Goal: Task Accomplishment & Management: Complete application form

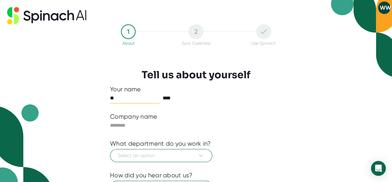
type input "*"
type input "******"
click at [127, 125] on input "text" at bounding box center [170, 125] width 121 height 10
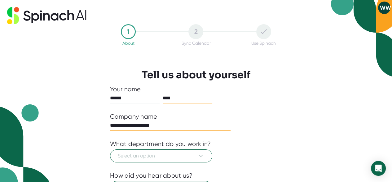
type input "**********"
click at [172, 98] on input "****" at bounding box center [188, 98] width 50 height 10
click at [168, 96] on input "****" at bounding box center [188, 98] width 50 height 10
click at [187, 96] on input "****" at bounding box center [188, 98] width 50 height 10
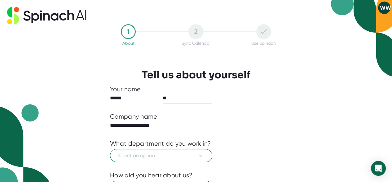
type input "*"
type input "**********"
click at [124, 98] on input "******" at bounding box center [135, 98] width 50 height 10
type input "***"
click at [203, 155] on icon at bounding box center [200, 155] width 7 height 7
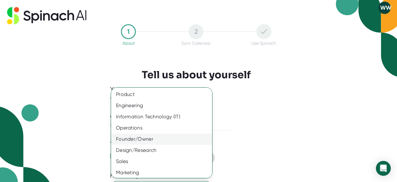
click at [124, 141] on div "Founder/Owner" at bounding box center [164, 138] width 106 height 11
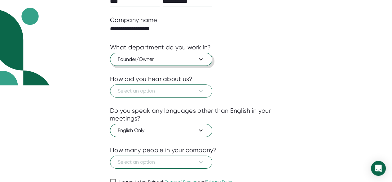
scroll to position [97, 0]
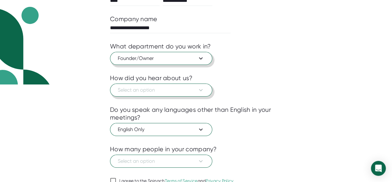
click at [205, 87] on button "Select an option" at bounding box center [161, 89] width 102 height 13
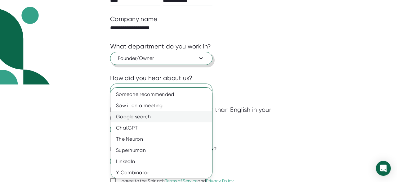
click at [148, 118] on div "Google search" at bounding box center [164, 116] width 106 height 11
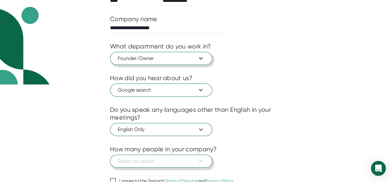
click at [175, 163] on span "Select an option" at bounding box center [161, 160] width 87 height 7
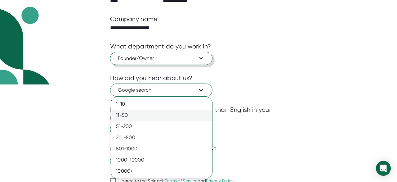
click at [124, 114] on div "11-50" at bounding box center [161, 114] width 101 height 11
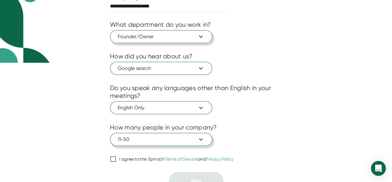
scroll to position [126, 0]
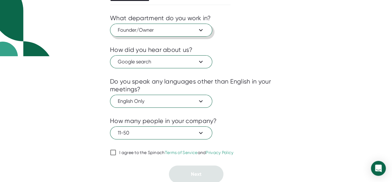
click at [111, 152] on input "I agree to the Spinach Terms of Service and Privacy Policy" at bounding box center [113, 152] width 6 height 7
checkbox input "true"
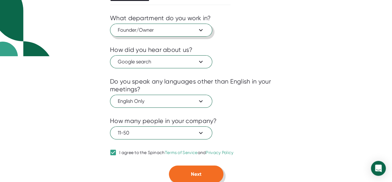
click at [202, 176] on button "Next" at bounding box center [196, 173] width 55 height 17
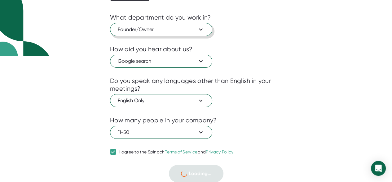
scroll to position [25, 0]
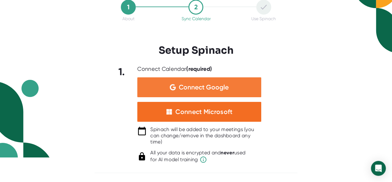
click at [189, 88] on span "Connect Google" at bounding box center [204, 87] width 50 height 6
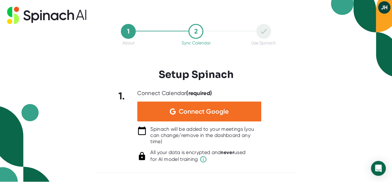
scroll to position [0, 0]
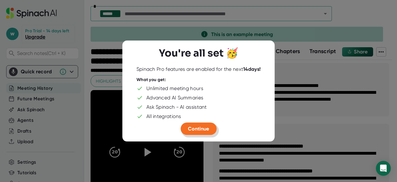
click at [195, 127] on span "Continue" at bounding box center [198, 129] width 21 height 6
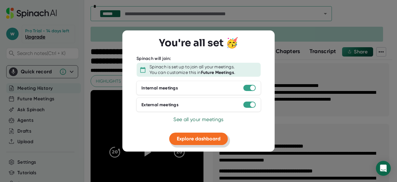
click at [192, 141] on span "Explore dashboard" at bounding box center [199, 139] width 44 height 6
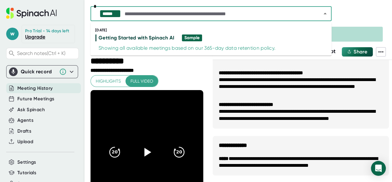
click at [141, 15] on input "text" at bounding box center [217, 13] width 188 height 9
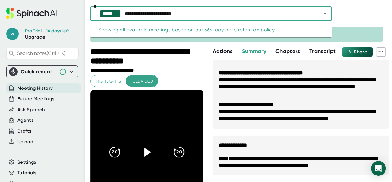
type input "**********"
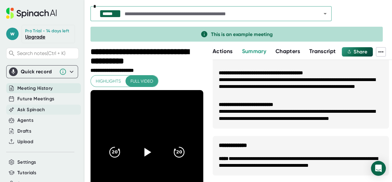
click at [34, 110] on span "Ask Spinach" at bounding box center [31, 109] width 28 height 7
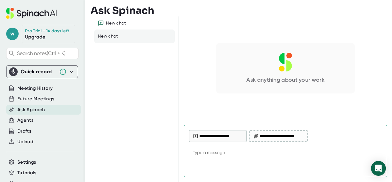
type textarea "x"
type textarea "H"
type textarea "x"
type textarea "Ho"
type textarea "x"
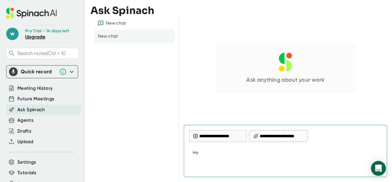
type textarea "How"
type textarea "x"
type textarea "How"
type textarea "x"
type textarea "How d"
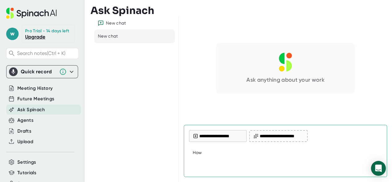
type textarea "x"
type textarea "How do"
type textarea "x"
type textarea "How do"
type textarea "x"
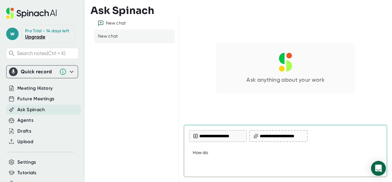
type textarea "How do I"
type textarea "x"
type textarea "How do I"
type textarea "x"
type textarea "How do I s"
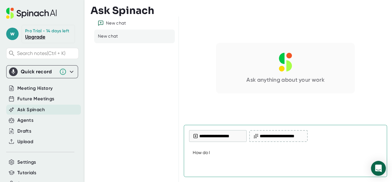
type textarea "x"
type textarea "How do I se"
type textarea "x"
type textarea "How do I set"
type textarea "x"
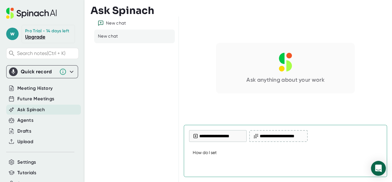
type textarea "How do I set"
type textarea "x"
type textarea "How do I set u"
type textarea "x"
type textarea "How do I set up"
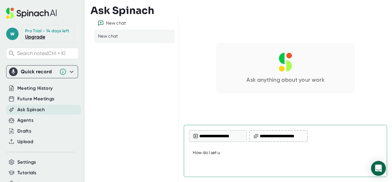
type textarea "x"
type textarea "How do I set up"
type textarea "x"
type textarea "How do I set up a"
type textarea "x"
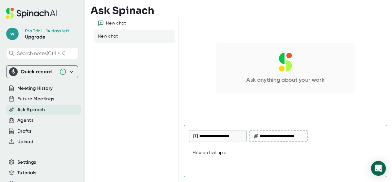
type textarea "How do I set up a"
type textarea "x"
type textarea "How do I set up a L"
type textarea "x"
type textarea "How do I set up a Le"
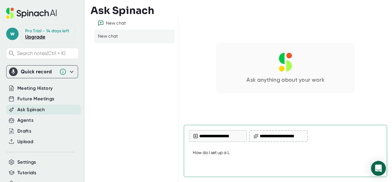
type textarea "x"
type textarea "How do I set up a Lea"
type textarea "x"
type textarea "How do I set up a Lead"
type textarea "x"
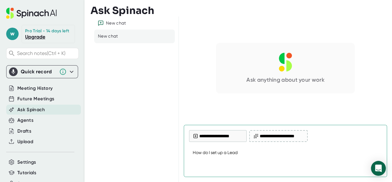
type textarea "How do I set up a Leade"
type textarea "x"
type textarea "How do I set up a Leader"
type textarea "x"
type textarea "How do I set up a Leaders"
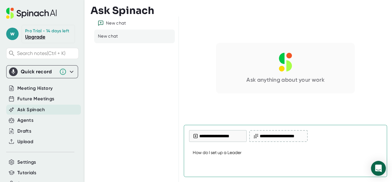
type textarea "x"
type textarea "How do I set up a Leadersh"
type textarea "x"
type textarea "How do I set up a Leadershi"
type textarea "x"
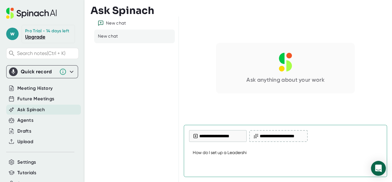
type textarea "How do I set up a Leadership"
type textarea "x"
type textarea "How do I set up a Leadership"
type textarea "x"
type textarea "How do I set up a Leadership m"
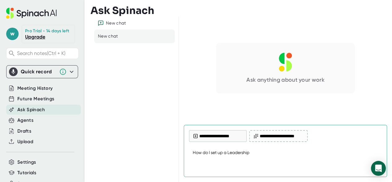
type textarea "x"
type textarea "How do I set up a Leadership me"
type textarea "x"
type textarea "How do I set up a Leadership mee"
type textarea "x"
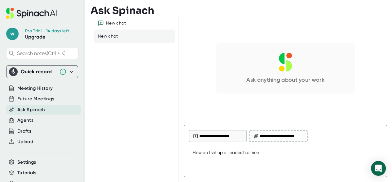
type textarea "How do I set up a Leadership meet"
type textarea "x"
type textarea "How do I set up a Leadership meeti"
type textarea "x"
type textarea "How do I set up a Leadership meetin"
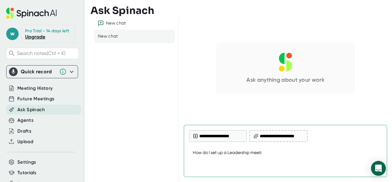
type textarea "x"
type textarea "How do I set up a Leadership meeting"
type textarea "x"
type textarea "How do I set up a Leadership meeting"
type textarea "x"
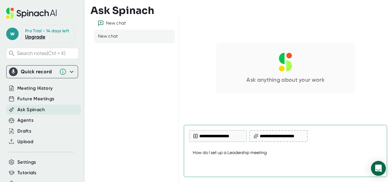
type textarea "How do I set up a Leadership meeting a"
type textarea "x"
type textarea "How do I set up a Leadership meeting ag"
type textarea "x"
type textarea "How do I set up a Leadership meeting age"
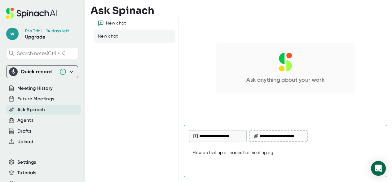
type textarea "x"
type textarea "How do I set up a Leadership meeting agen"
type textarea "x"
type textarea "How do I set up a Leadership meeting agend"
type textarea "x"
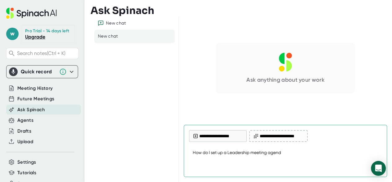
type textarea "How do I set up a Leadership meeting agenda"
type textarea "x"
type textarea "How do I set up a Leadership meeting agenda"
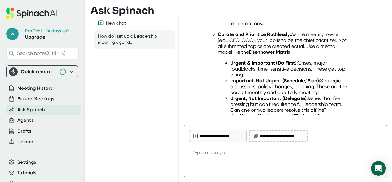
scroll to position [434, 0]
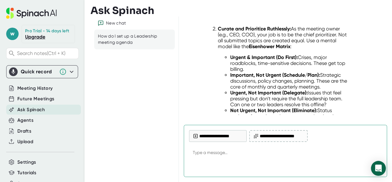
type textarea "x"
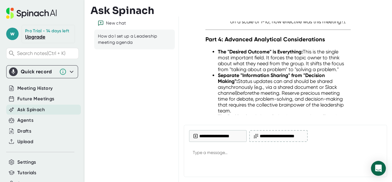
scroll to position [1112, 0]
